Goal: Information Seeking & Learning: Learn about a topic

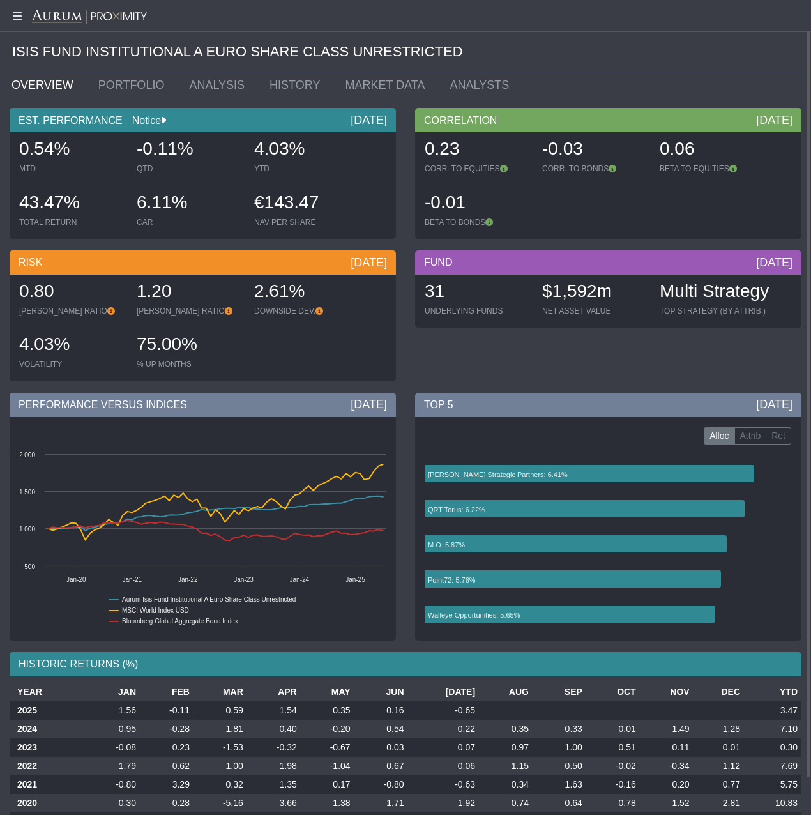
click at [738, 60] on div "ISIS FUND INSTITUTIONAL A EURO SHARE CLASS UNRESTRICTED" at bounding box center [407, 52] width 790 height 40
drag, startPoint x: 64, startPoint y: 155, endPoint x: 17, endPoint y: 157, distance: 46.7
click at [17, 157] on div "0.54% MTD" at bounding box center [71, 156] width 115 height 45
